Goal: Task Accomplishment & Management: Manage account settings

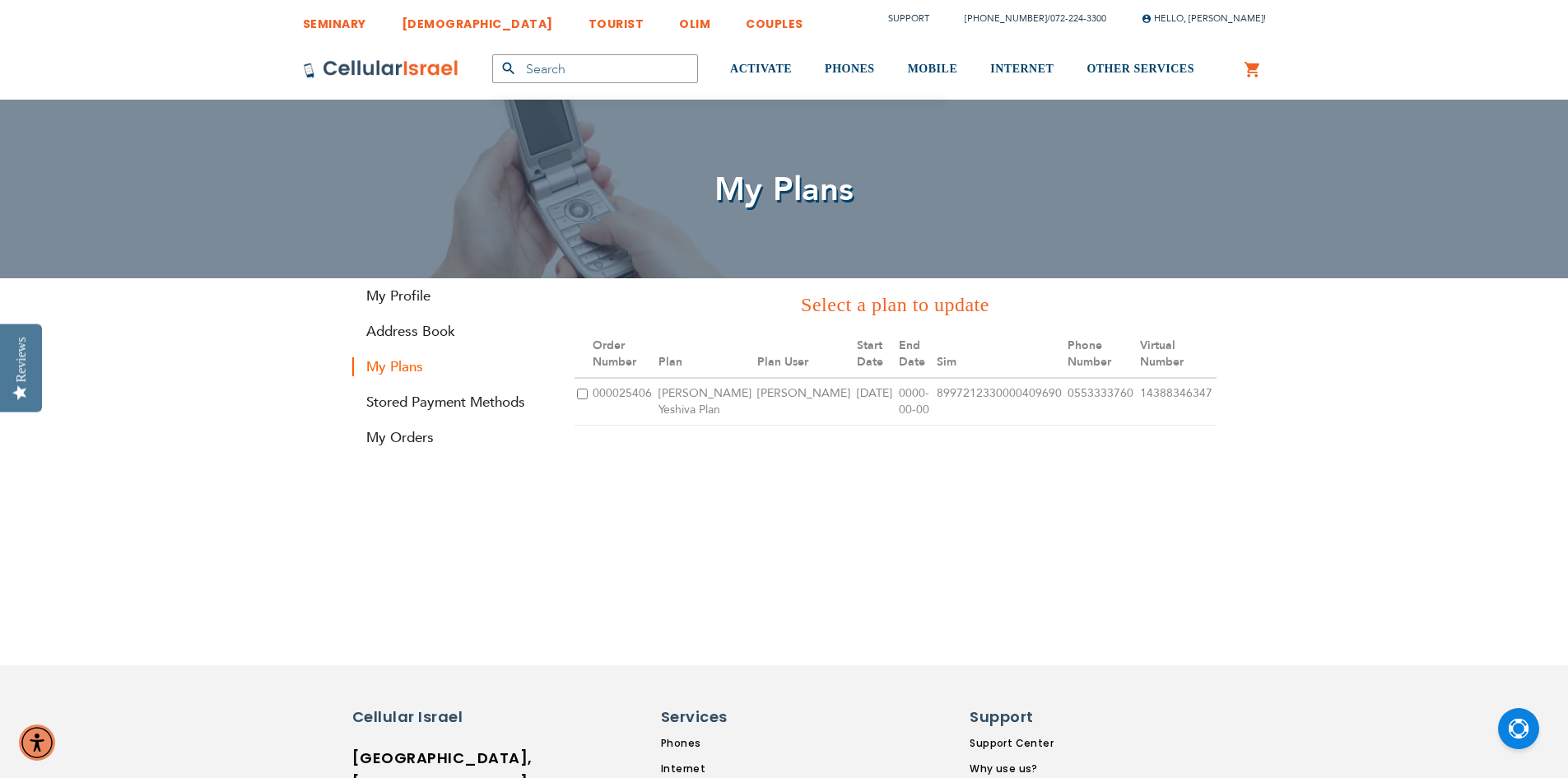
click at [583, 394] on input "checkbox" at bounding box center [582, 394] width 11 height 11
checkbox input "true"
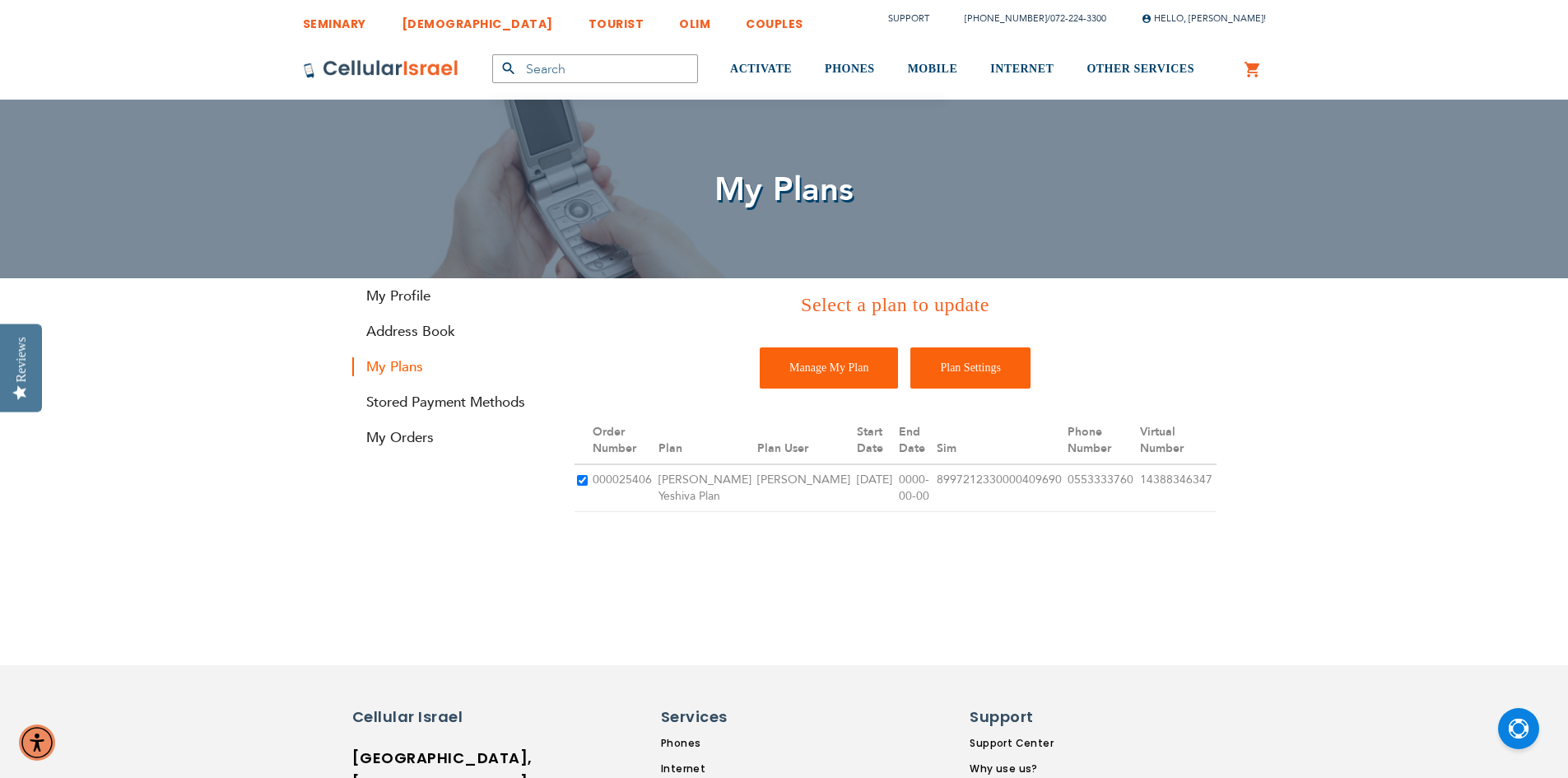
click at [967, 367] on input "Plan Settings" at bounding box center [970, 367] width 120 height 41
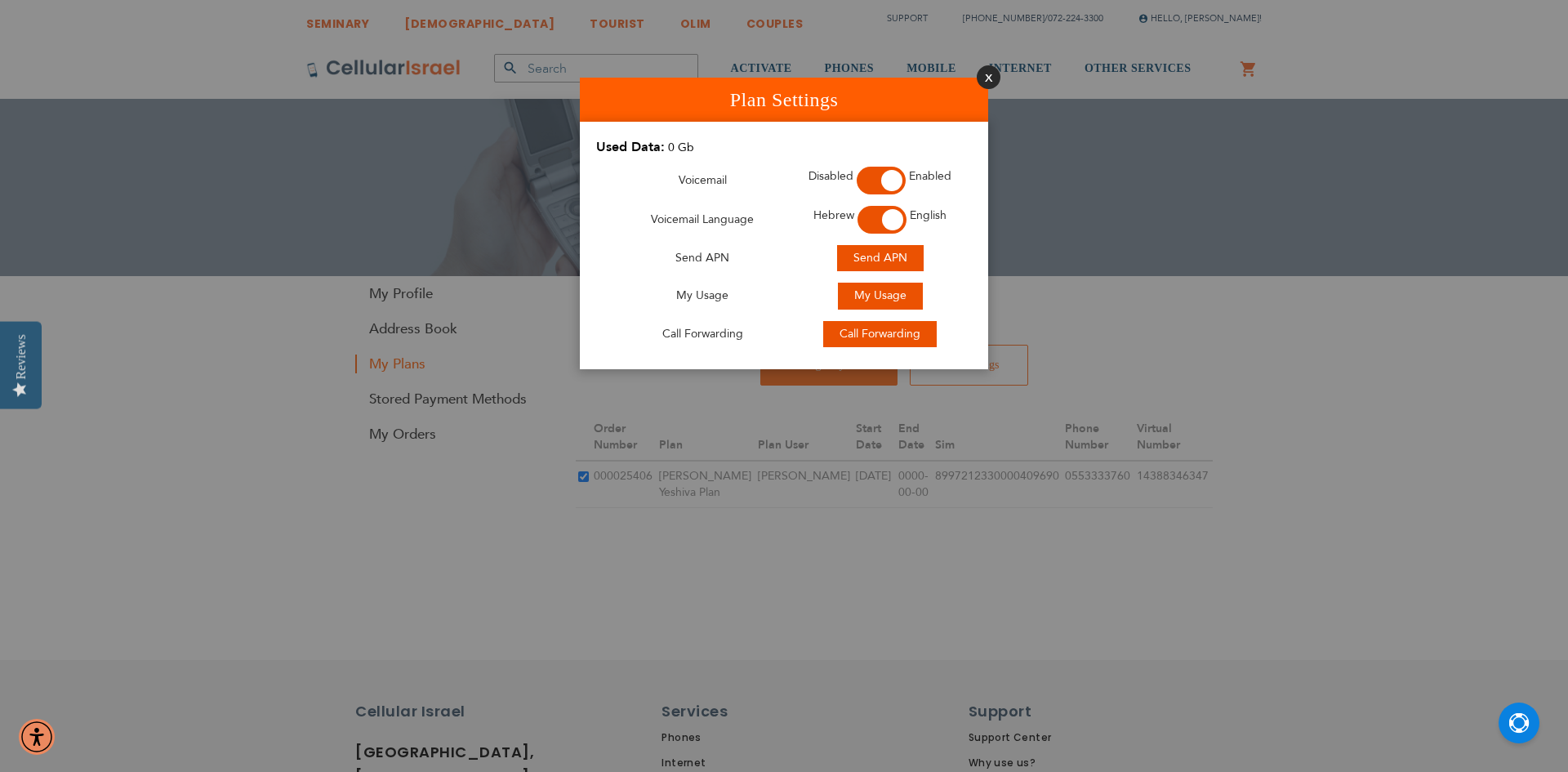
click at [987, 70] on button "Close" at bounding box center [988, 77] width 24 height 24
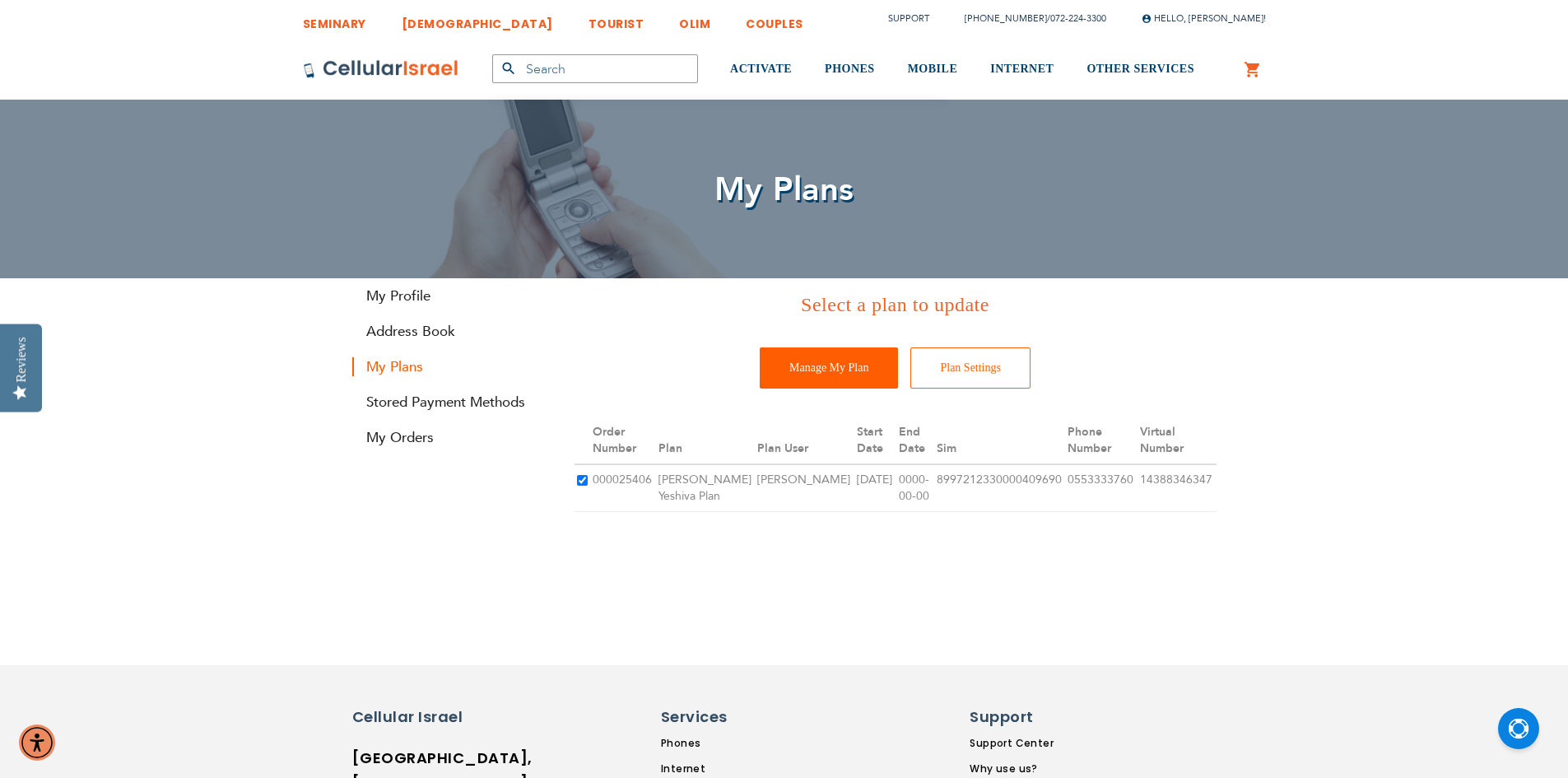
click at [831, 366] on input "Manage My Plan" at bounding box center [828, 367] width 138 height 41
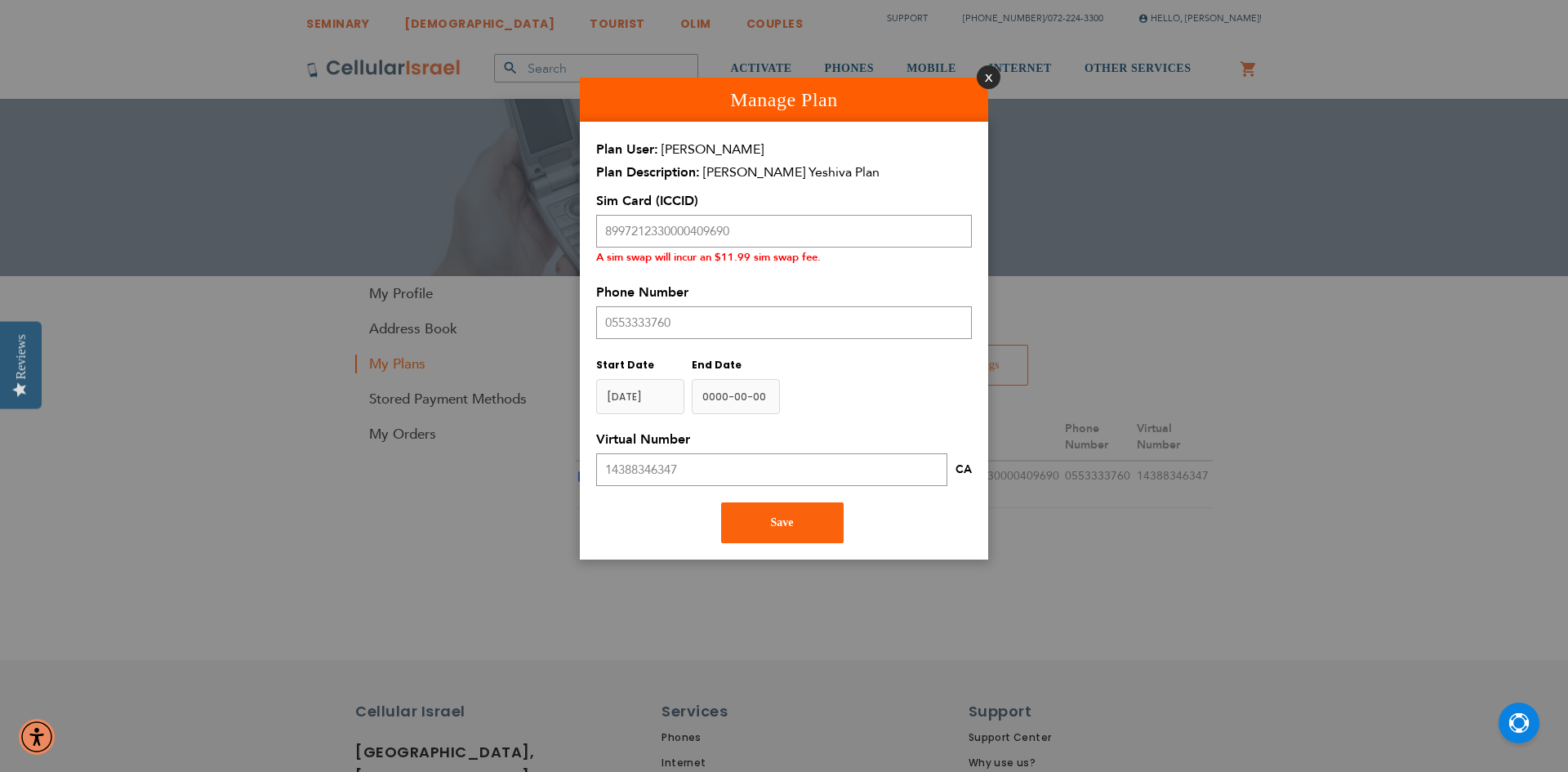
click at [985, 73] on button "Close" at bounding box center [988, 77] width 24 height 24
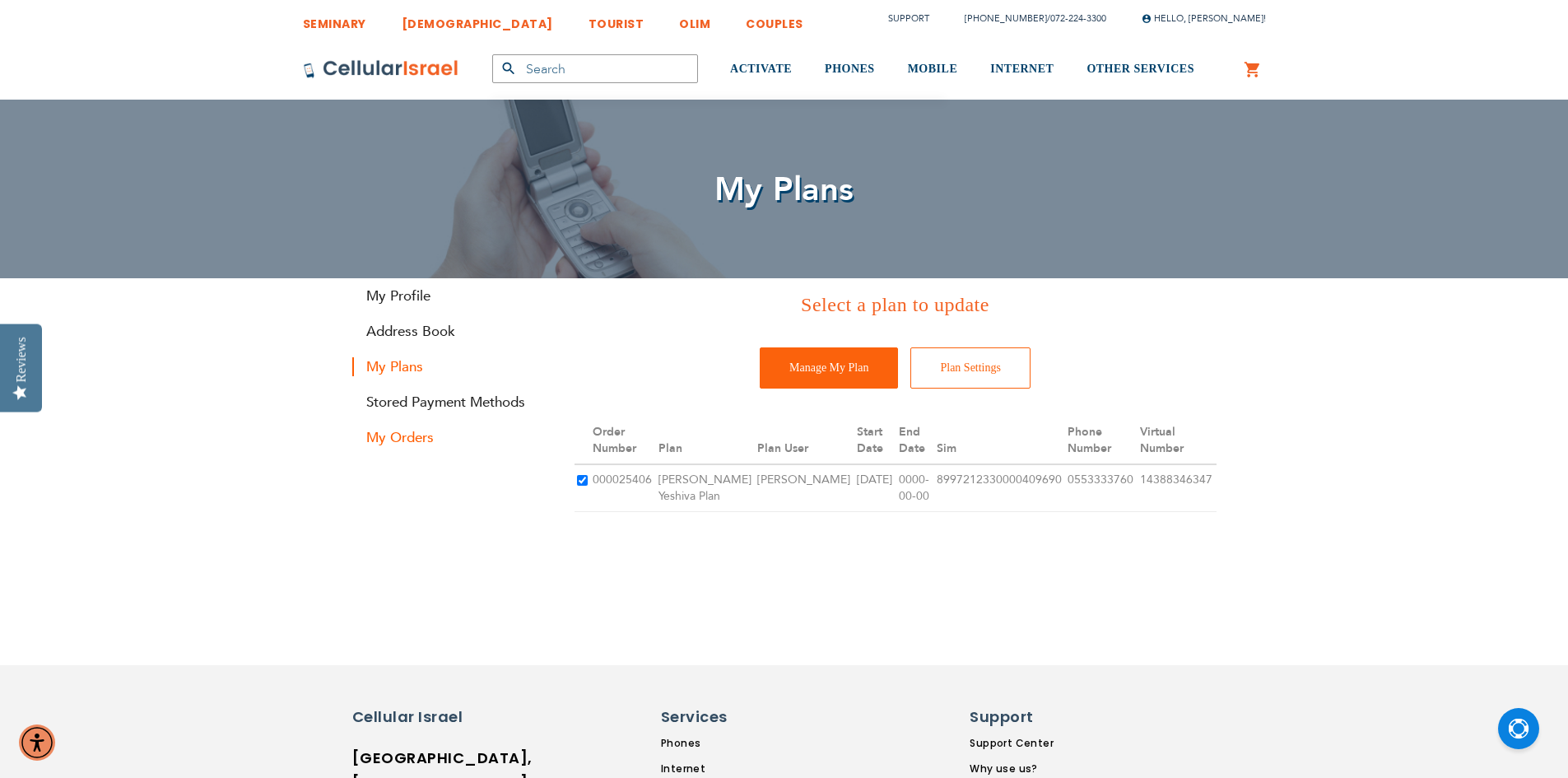
click at [407, 433] on link "My Orders" at bounding box center [451, 438] width 198 height 19
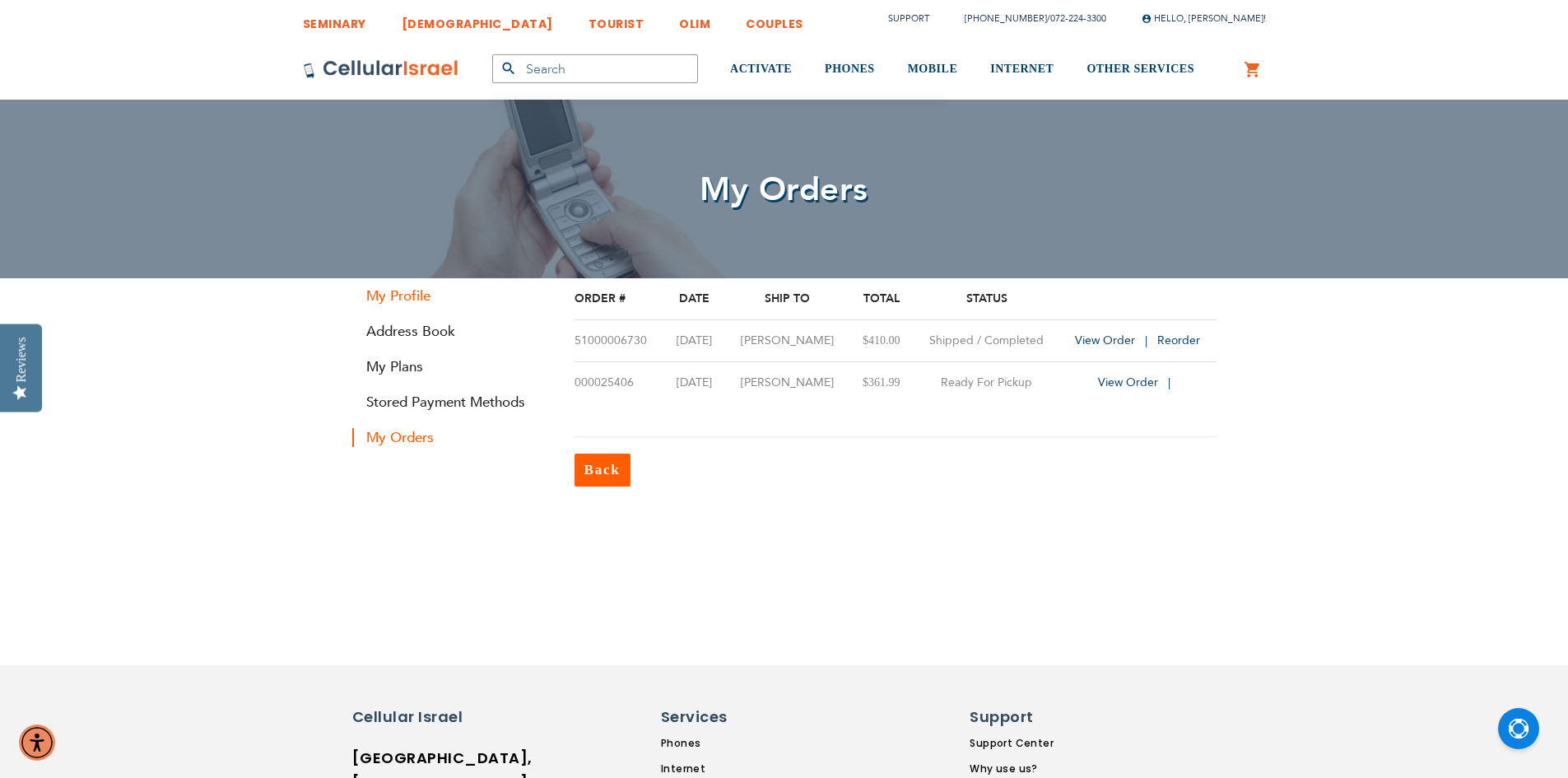
click at [407, 295] on link "My Profile" at bounding box center [451, 296] width 198 height 19
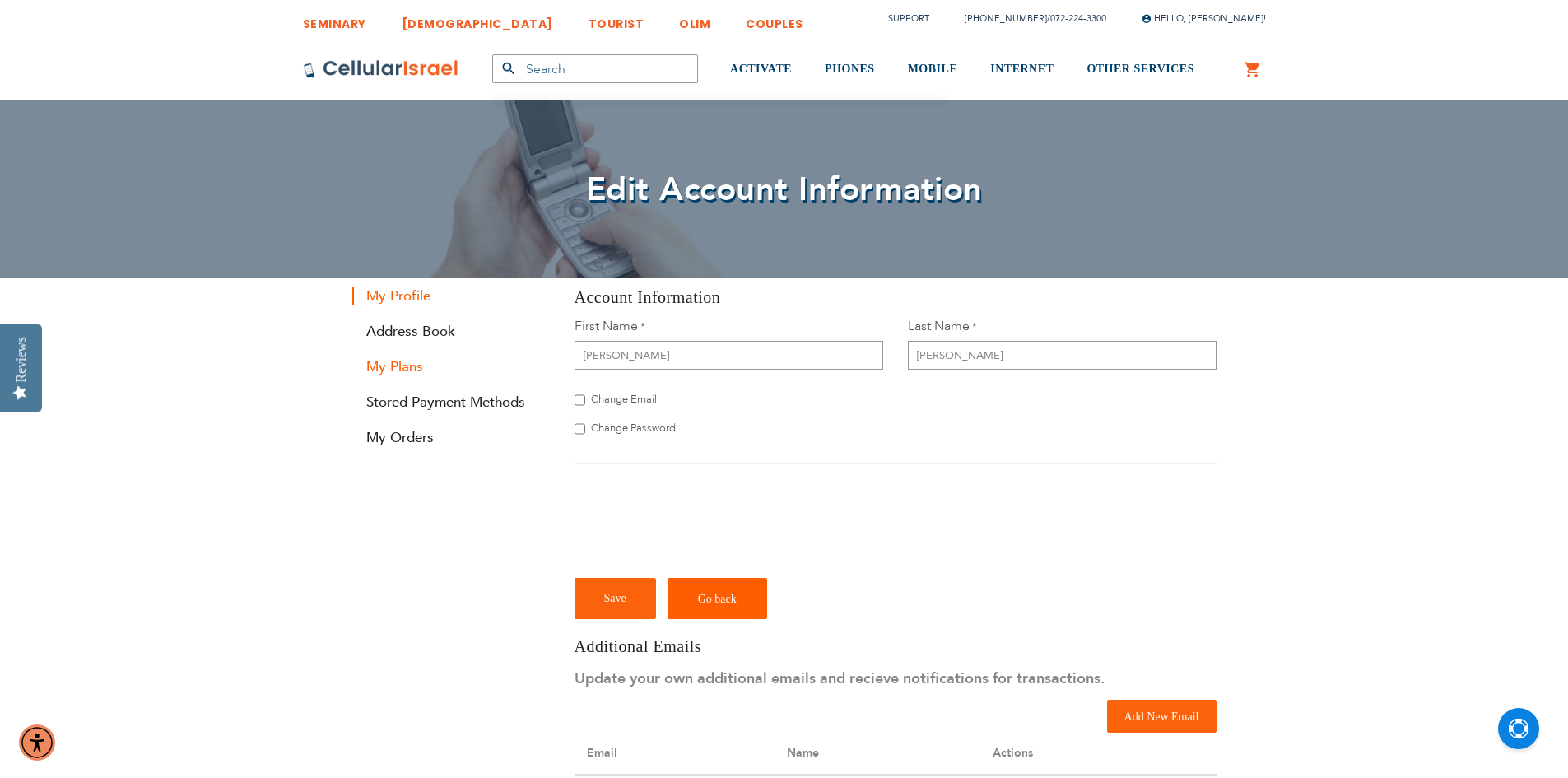
click at [390, 368] on link "My Plans" at bounding box center [451, 367] width 198 height 19
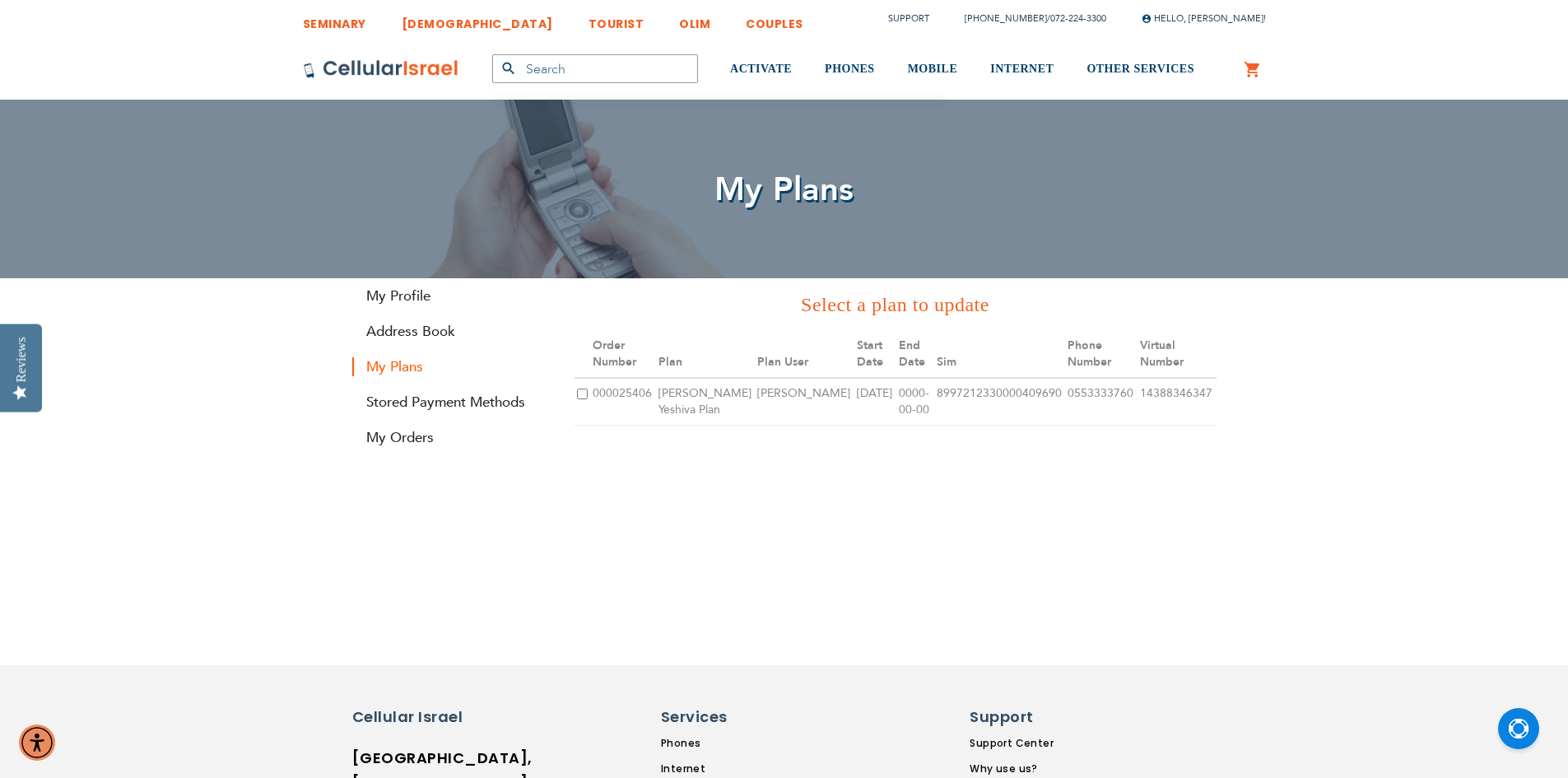
click at [577, 394] on input "checkbox" at bounding box center [582, 394] width 11 height 11
checkbox input "true"
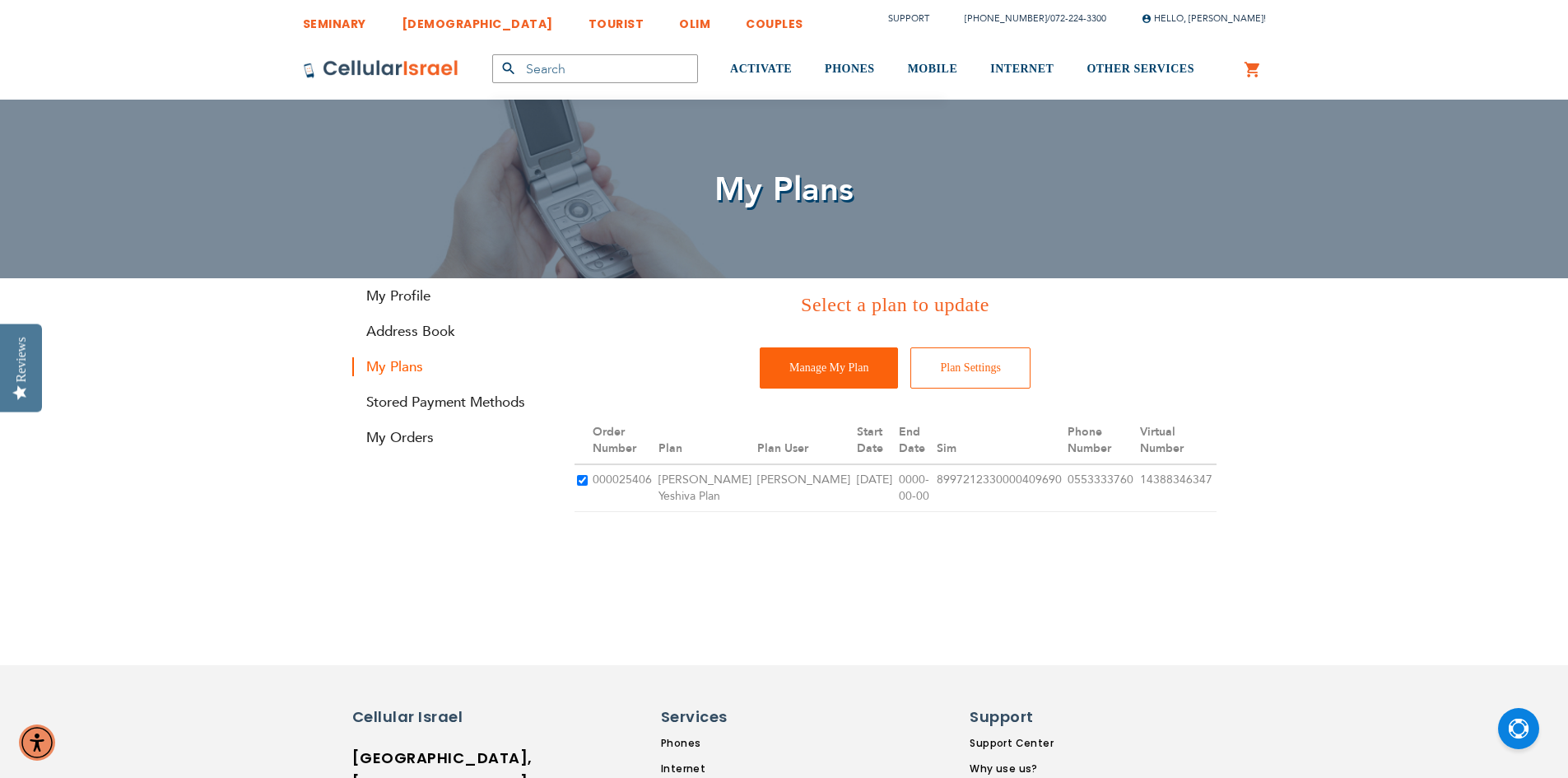
click at [647, 472] on td "000025406" at bounding box center [622, 488] width 66 height 47
drag, startPoint x: 945, startPoint y: 478, endPoint x: 1187, endPoint y: 514, distance: 244.7
click at [1187, 512] on tr "000025406 Bais Yisroel Yeshiva Plan Shmuel Ross 2025-08-19 0000-00-00 899721233…" at bounding box center [896, 488] width 642 height 47
click at [1187, 512] on td "14388346347" at bounding box center [1177, 488] width 79 height 47
drag, startPoint x: 1064, startPoint y: 505, endPoint x: 777, endPoint y: 476, distance: 288.5
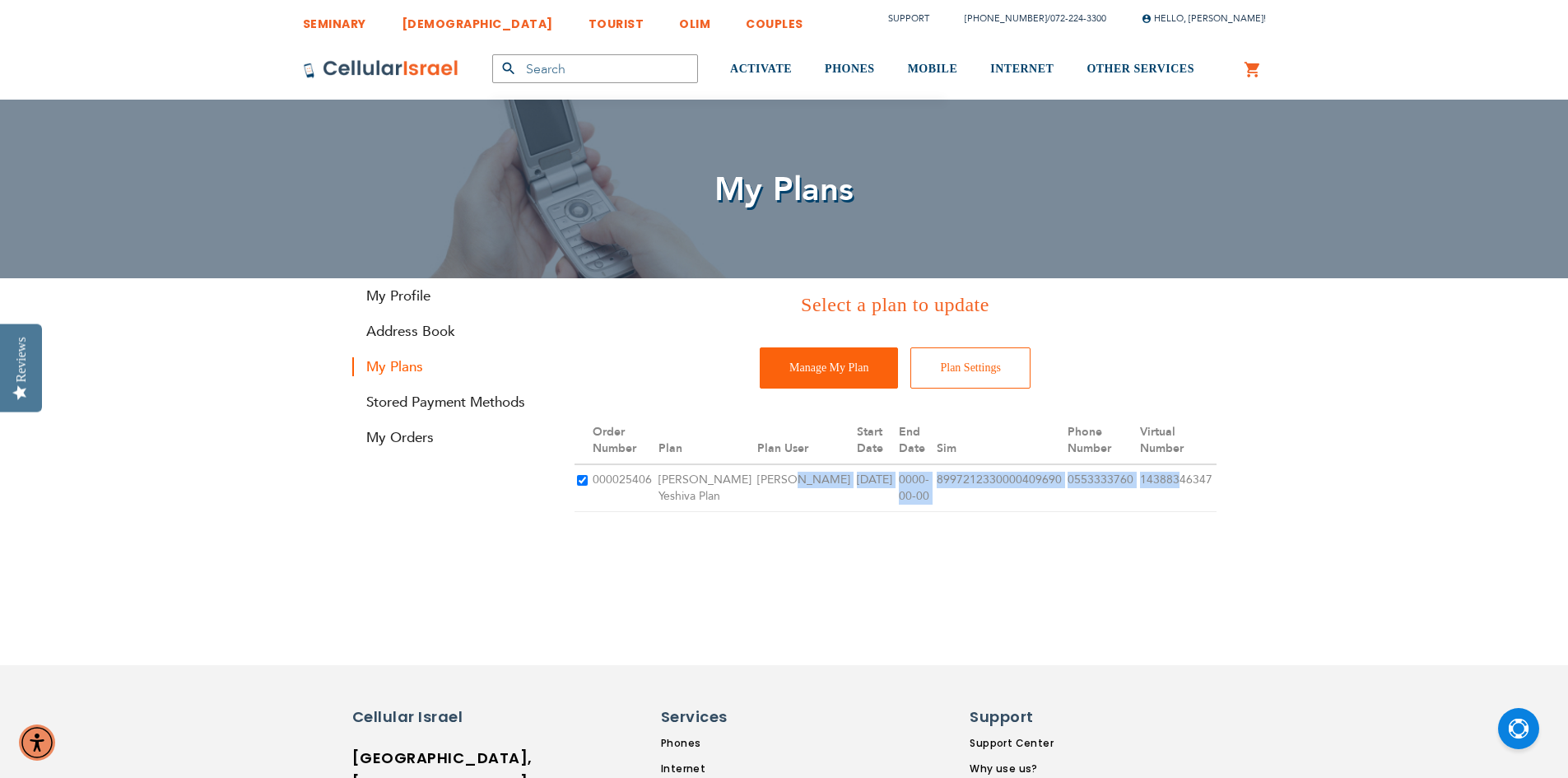
click at [777, 476] on tr "000025406 Bais Yisroel Yeshiva Plan Shmuel Ross 2025-08-19 0000-00-00 899721233…" at bounding box center [896, 488] width 642 height 47
click at [1137, 483] on td "14388346347" at bounding box center [1177, 488] width 79 height 47
click at [1162, 510] on td "14388346347" at bounding box center [1177, 488] width 79 height 47
drag, startPoint x: 1200, startPoint y: 476, endPoint x: 1134, endPoint y: 479, distance: 66.1
click at [1137, 479] on td "14388346347" at bounding box center [1177, 488] width 79 height 47
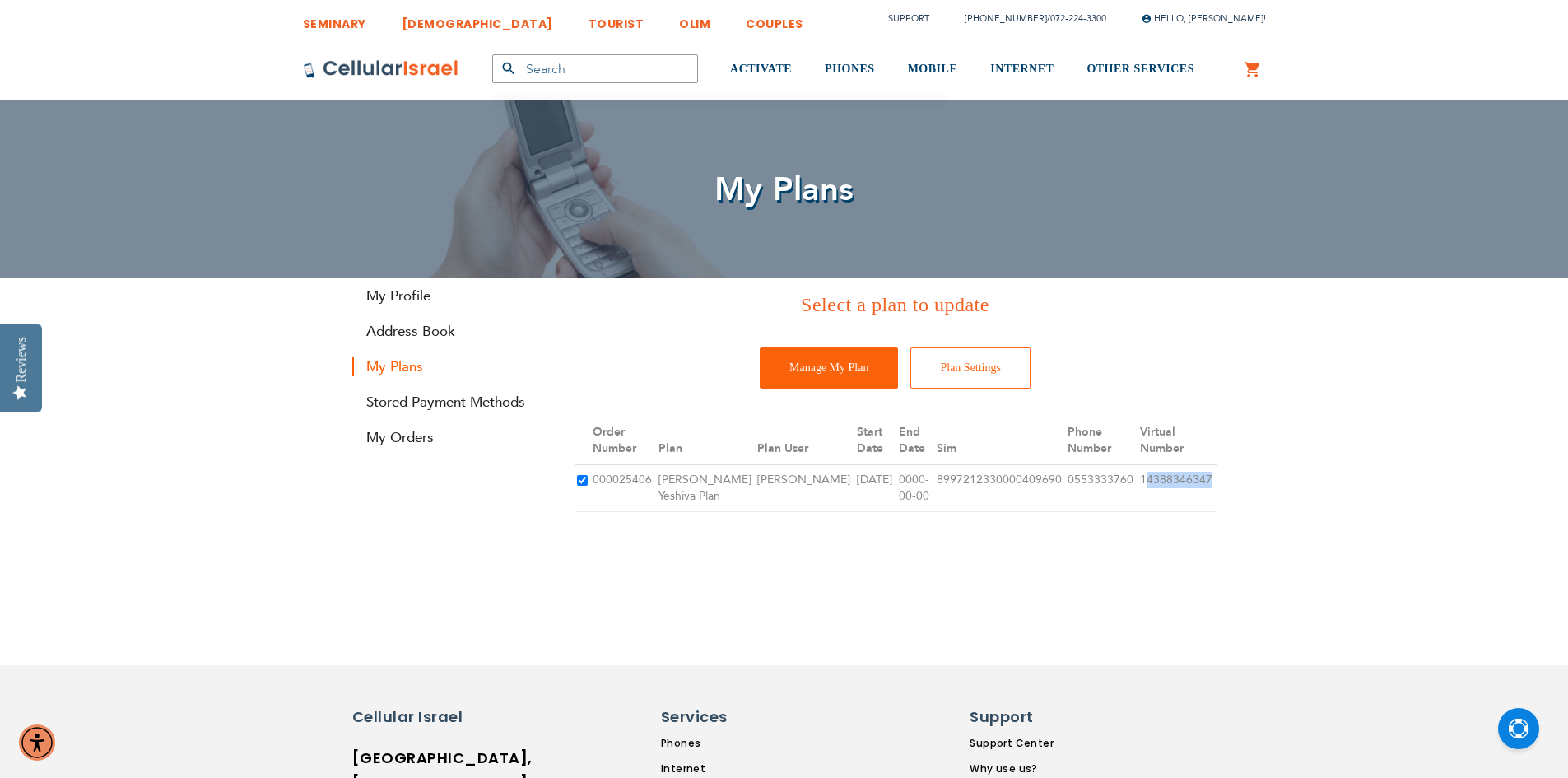
click at [1137, 479] on td "14388346347" at bounding box center [1177, 488] width 79 height 47
click at [1219, 127] on link "Log Out" at bounding box center [1199, 125] width 65 height 17
